Goal: Task Accomplishment & Management: Manage account settings

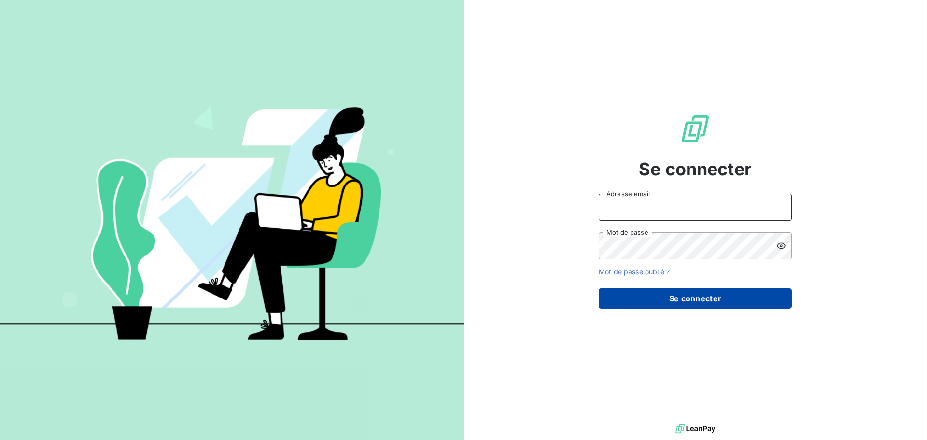
type input "[EMAIL_ADDRESS][PERSON_NAME][DOMAIN_NAME]"
click at [663, 299] on button "Se connecter" at bounding box center [695, 298] width 193 height 20
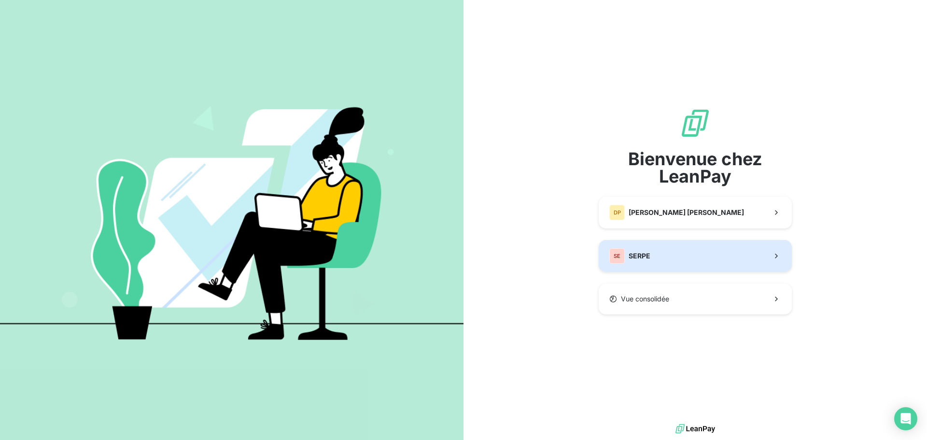
click at [653, 264] on button "SE SERPE" at bounding box center [695, 256] width 193 height 32
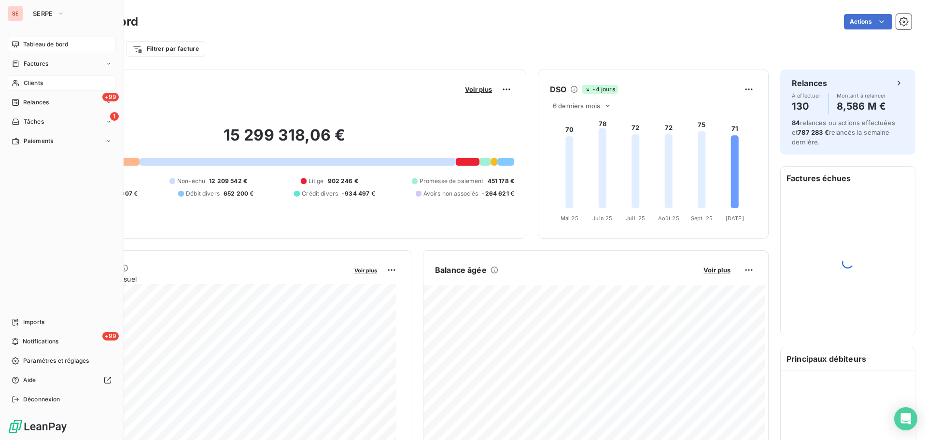
click at [33, 88] on div "Clients" at bounding box center [62, 82] width 108 height 15
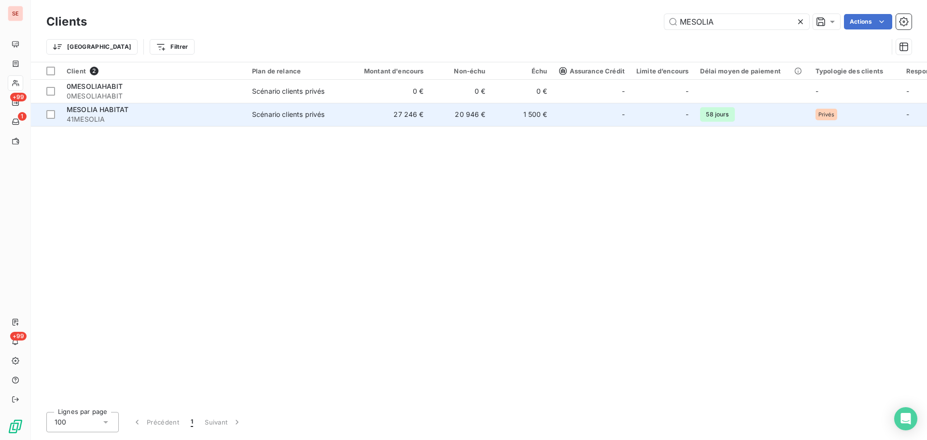
type input "MESOLIA"
click at [509, 121] on td "1 500 €" at bounding box center [522, 114] width 62 height 23
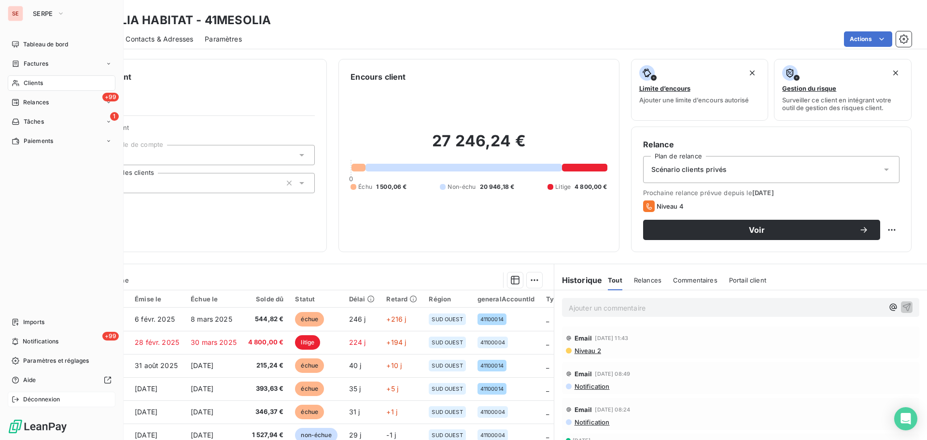
click at [26, 399] on span "Déconnexion" at bounding box center [41, 399] width 37 height 9
